Goal: Transaction & Acquisition: Purchase product/service

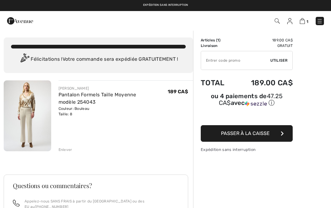
click at [29, 118] on img at bounding box center [27, 115] width 47 height 71
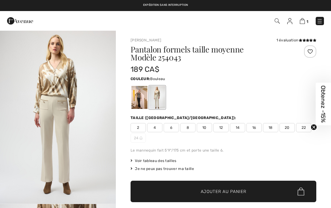
checkbox input "true"
click at [190, 130] on span "8" at bounding box center [187, 127] width 15 height 9
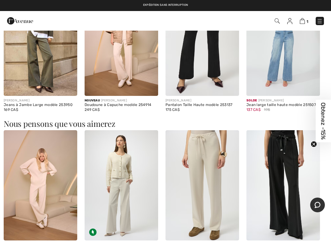
scroll to position [435, 0]
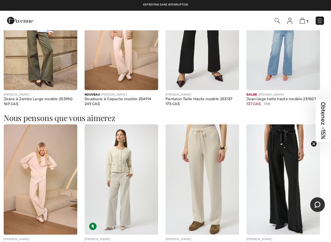
click at [127, 191] on img at bounding box center [122, 180] width 74 height 110
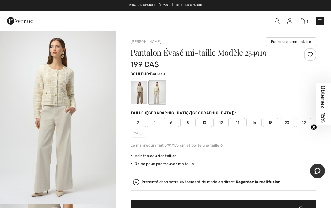
click at [64, 141] on img "1 / 5" at bounding box center [58, 116] width 116 height 173
click at [306, 19] on span "1" at bounding box center [307, 21] width 2 height 5
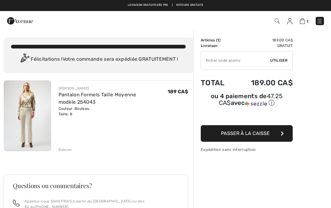
click at [262, 133] on span "Passer à la caisse" at bounding box center [245, 133] width 49 height 6
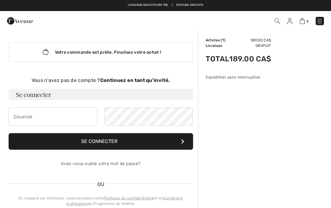
click at [138, 82] on strong "Continuez en tant qu'invité." at bounding box center [135, 80] width 70 height 6
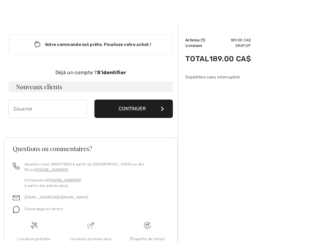
scroll to position [8, 0]
click at [164, 113] on button "Continuer" at bounding box center [133, 108] width 78 height 18
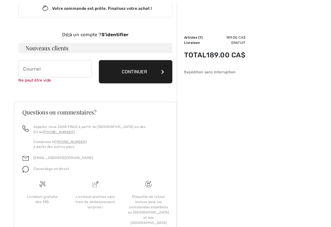
scroll to position [55, 0]
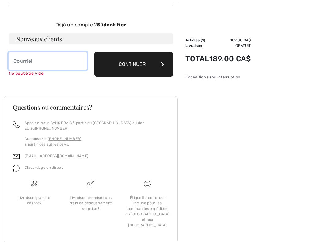
click at [59, 60] on input "email" at bounding box center [48, 61] width 78 height 18
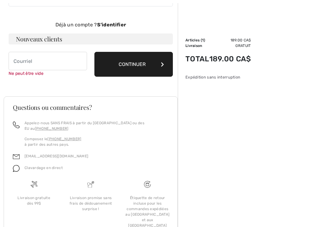
type input "Messier.francine28@gmail.com"
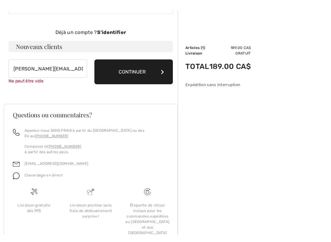
scroll to position [49, 0]
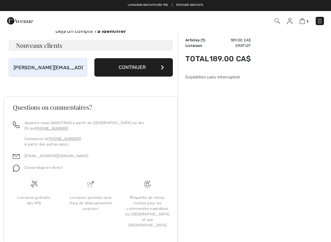
click at [157, 69] on button "Continuer" at bounding box center [133, 67] width 78 height 18
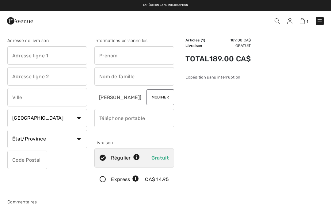
checkbox input "true"
click at [59, 57] on input "text" at bounding box center [47, 55] width 80 height 18
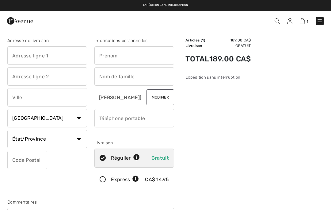
type input "[STREET_ADDRESS]"
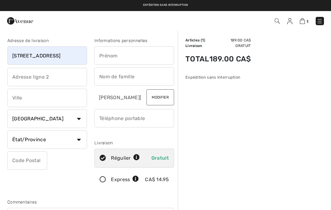
type input "Bromont"
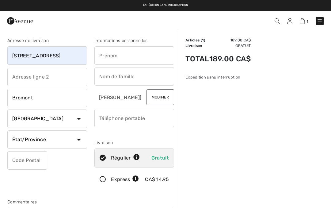
select select "FR"
type input "J2L0S6"
type input "Francine"
type input "[PERSON_NAME]"
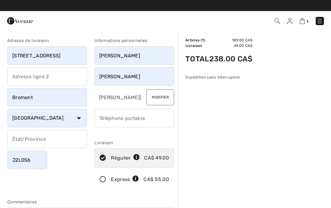
click at [81, 119] on select "Pays Canada États-Unis Afghanistan Afrique du Sud Aland Albanie Algérie Allemag…" at bounding box center [47, 118] width 80 height 18
select select "CA"
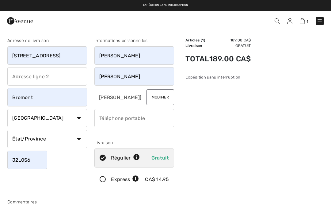
click at [80, 139] on select "État/Province Alberta Colombie-Britannique Ile-du-Prince-Edward Manitoba Nouvea…" at bounding box center [47, 139] width 80 height 18
select select "QC"
click at [142, 120] on input "phone" at bounding box center [134, 118] width 80 height 18
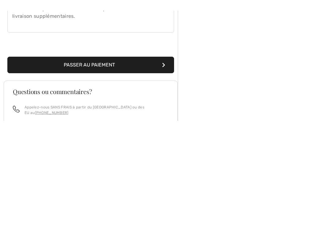
scroll to position [108, 0]
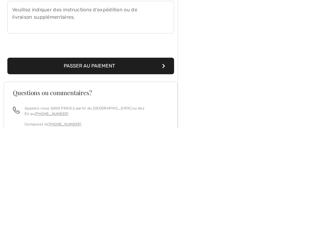
type input "4508133291"
click at [120, 156] on button "Passer au paiement" at bounding box center [90, 164] width 167 height 17
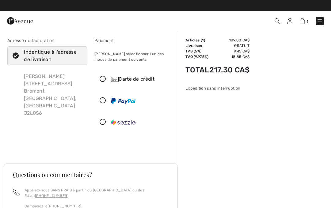
click at [104, 82] on icon at bounding box center [103, 79] width 16 height 6
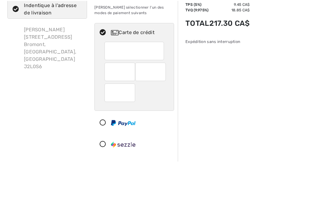
scroll to position [47, 0]
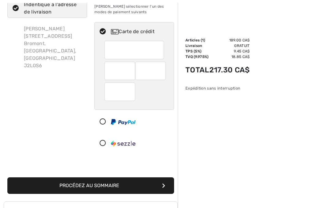
click at [162, 72] on div at bounding box center [150, 71] width 31 height 18
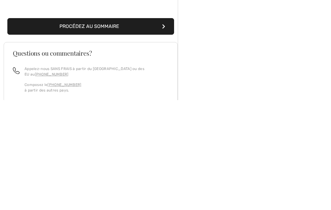
scroll to position [97, 0]
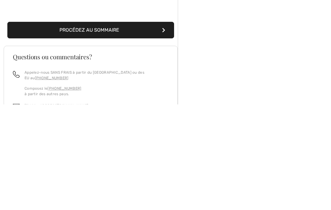
click at [167, 127] on button "Procédez au sommaire" at bounding box center [90, 135] width 167 height 17
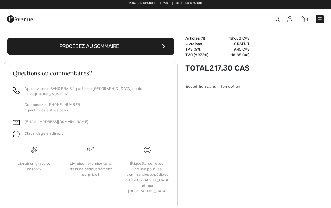
scroll to position [187, 0]
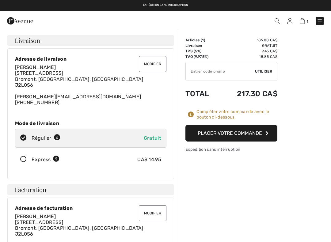
click at [259, 129] on button "Placer votre commande" at bounding box center [231, 133] width 92 height 17
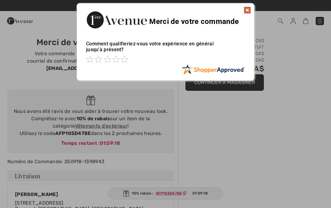
click at [255, 2] on div "Sorry! Something went wrong. Close Merci de votre commande Comment qualifieriez…" at bounding box center [165, 42] width 331 height 84
click at [247, 11] on img at bounding box center [247, 9] width 7 height 7
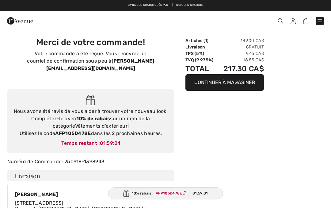
click at [89, 123] on link "Vêtements d'extérieur" at bounding box center [101, 126] width 52 height 6
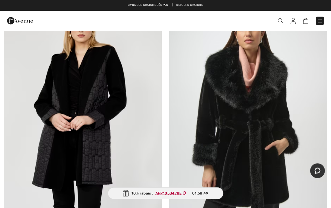
scroll to position [1131, 0]
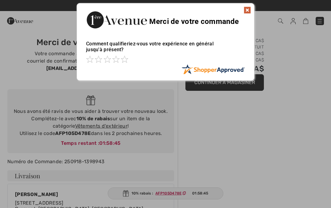
click at [247, 7] on img at bounding box center [247, 9] width 7 height 7
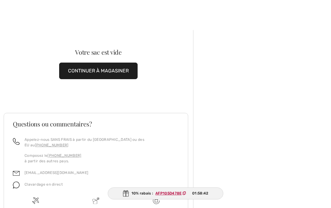
scroll to position [51, 0]
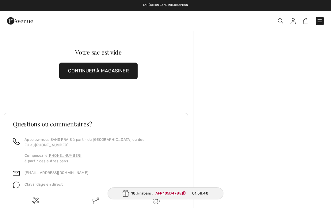
scroll to position [51, 0]
